Goal: Task Accomplishment & Management: Complete application form

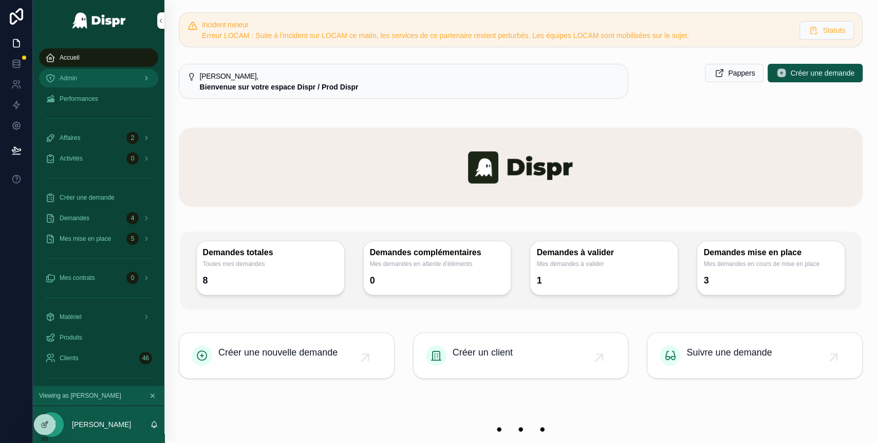
click at [88, 78] on div "Admin" at bounding box center [98, 78] width 107 height 16
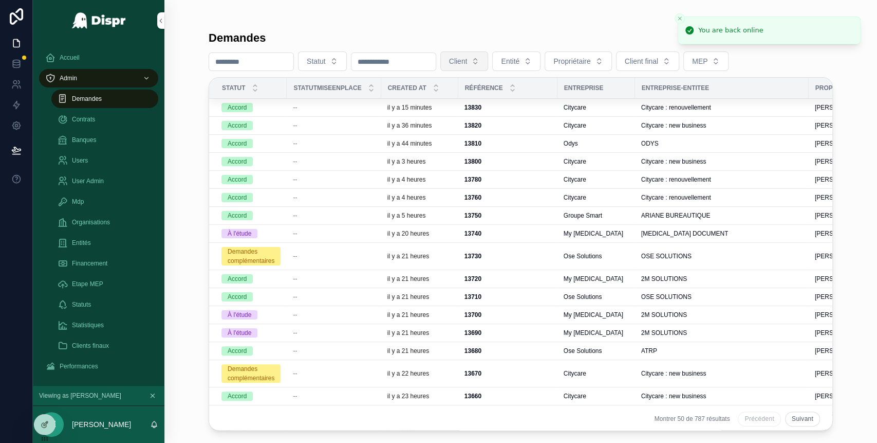
click at [489, 65] on button "Client" at bounding box center [465, 61] width 48 height 20
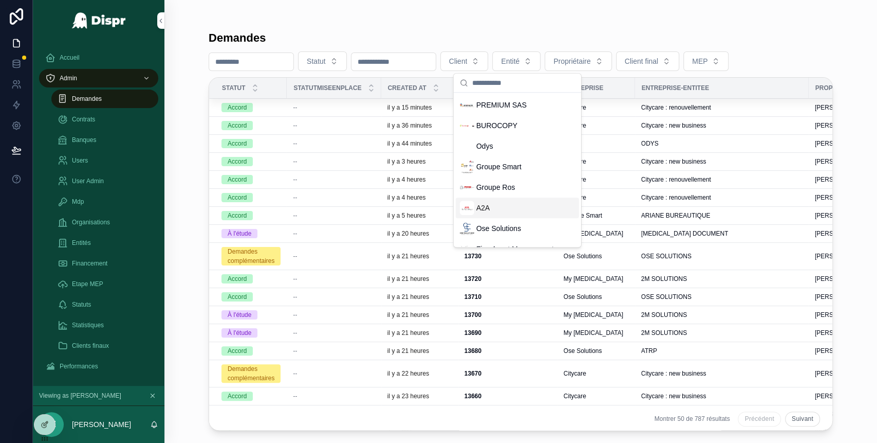
scroll to position [38, 0]
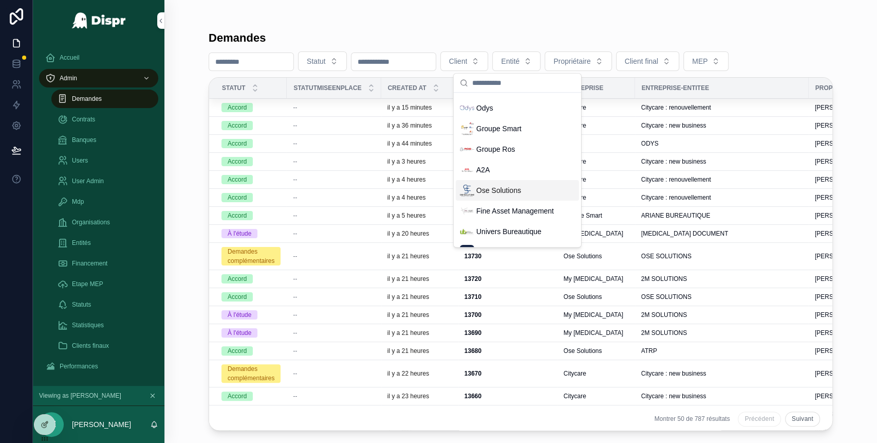
click at [508, 189] on span "Ose Solutions" at bounding box center [498, 190] width 45 height 10
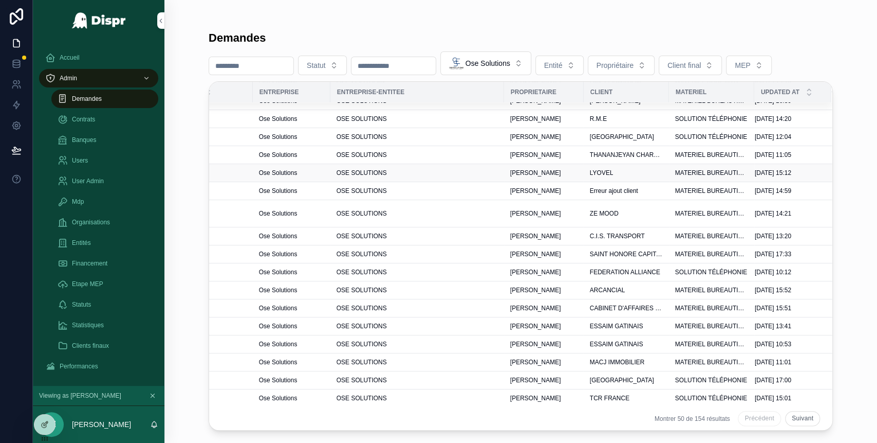
scroll to position [683, 329]
click at [793, 412] on button "Suivant" at bounding box center [802, 418] width 35 height 15
